Goal: Task Accomplishment & Management: Manage account settings

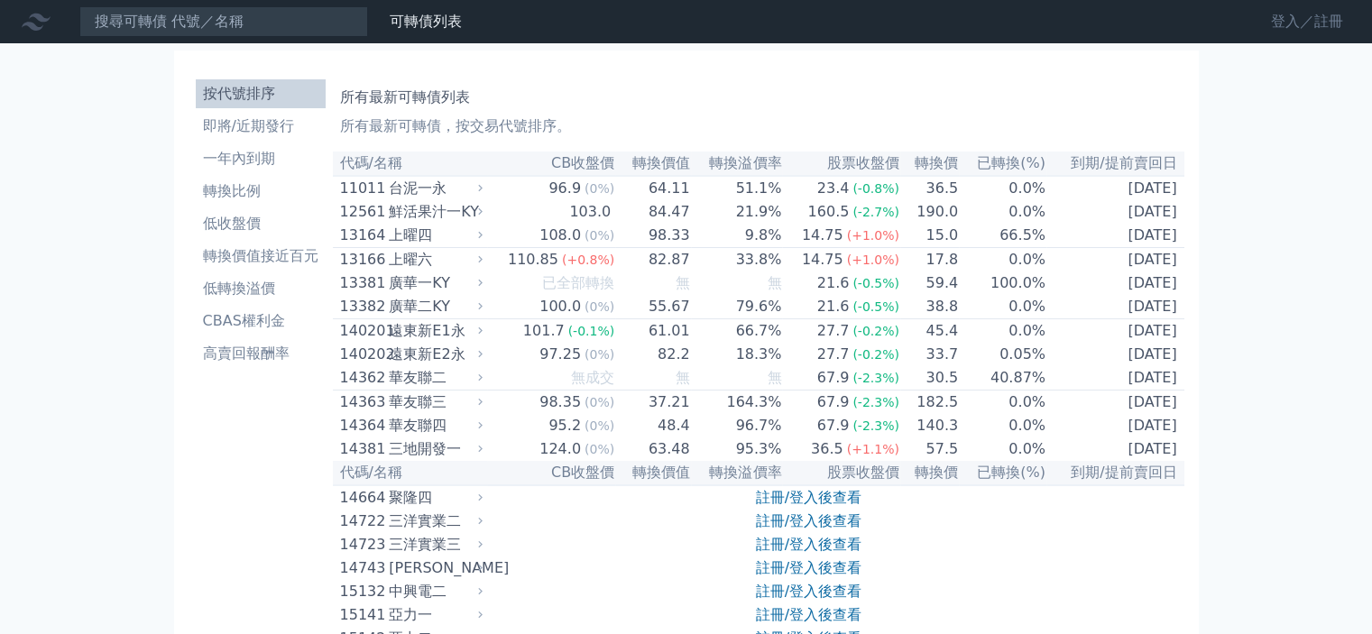
click at [1296, 20] on link "登入／註冊" at bounding box center [1307, 21] width 101 height 29
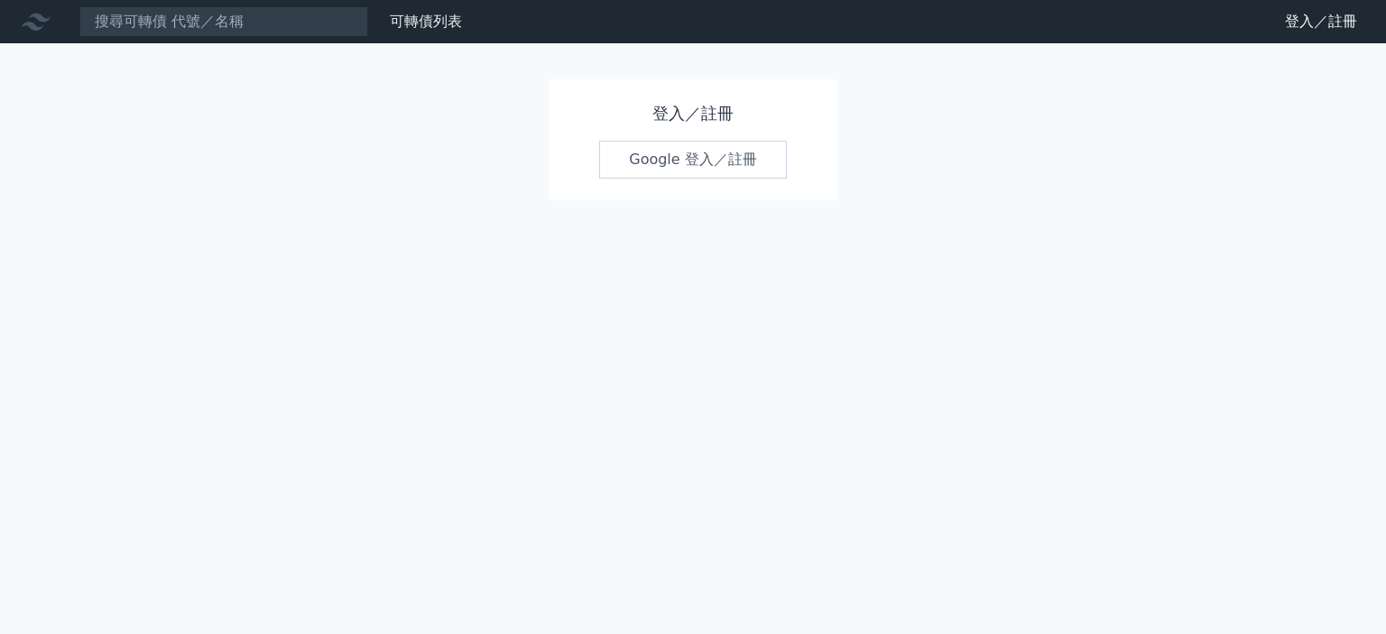
click at [724, 162] on link "Google 登入／註冊" at bounding box center [693, 160] width 188 height 38
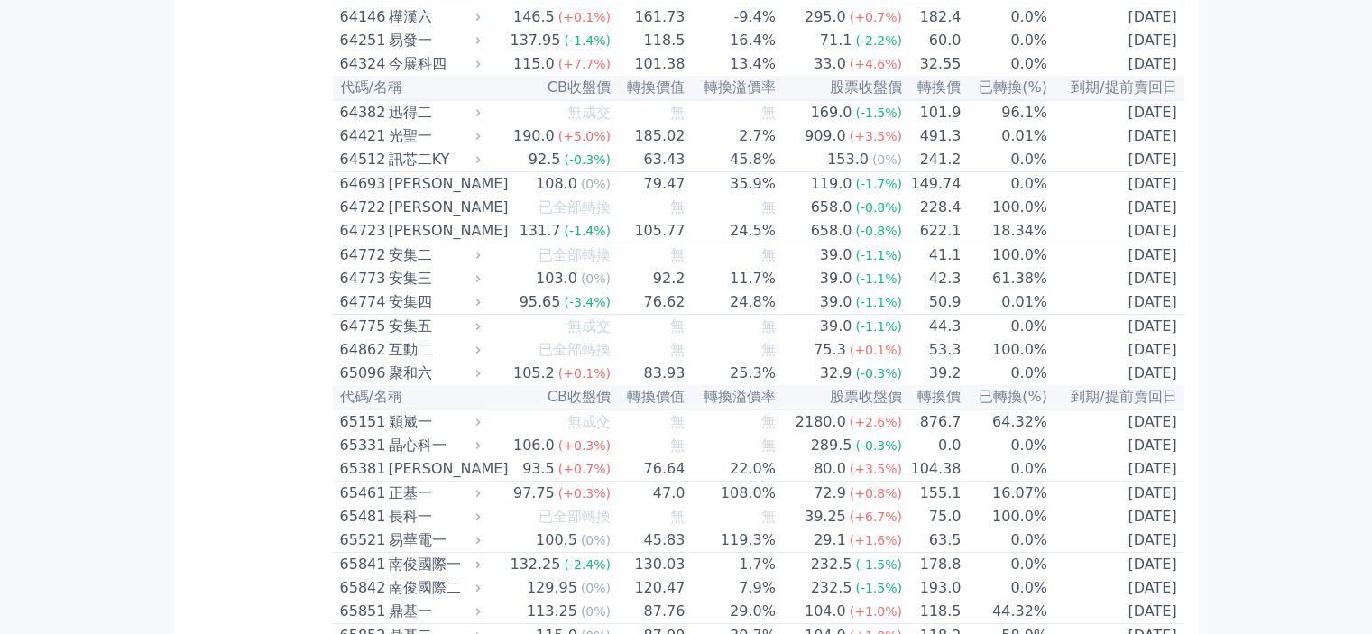
scroll to position [7527, 0]
